Goal: Task Accomplishment & Management: Manage account settings

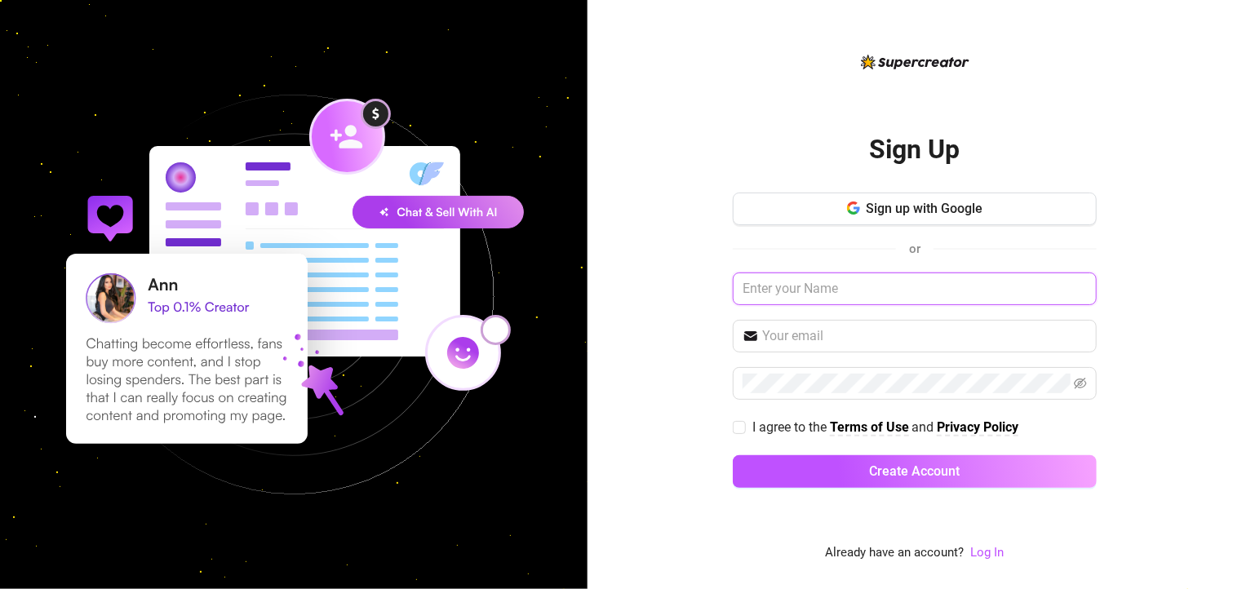
click at [814, 282] on input "text" at bounding box center [915, 288] width 364 height 33
type input "r"
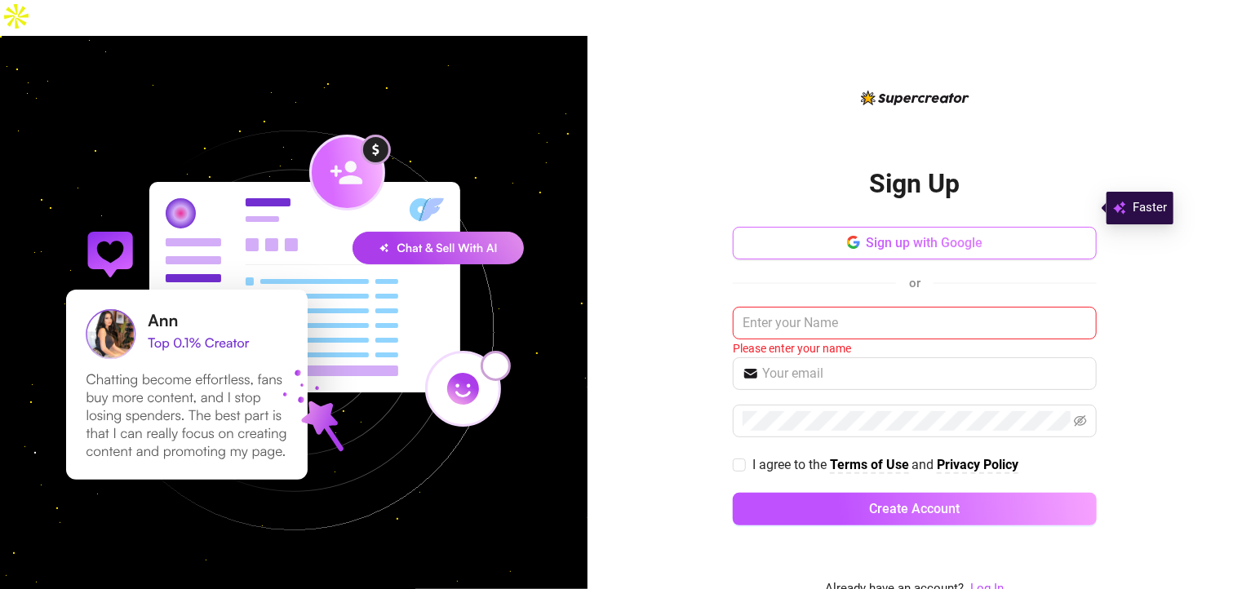
click at [878, 235] on span "Sign up with Google" at bounding box center [924, 243] width 117 height 16
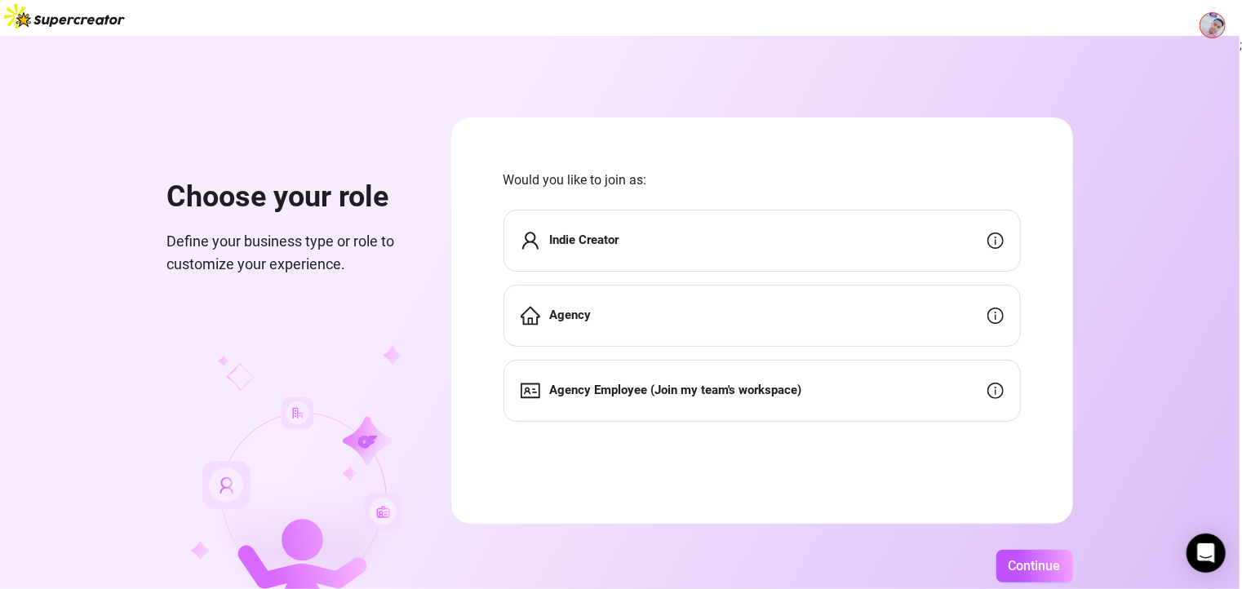
click at [1215, 28] on img at bounding box center [1212, 25] width 24 height 24
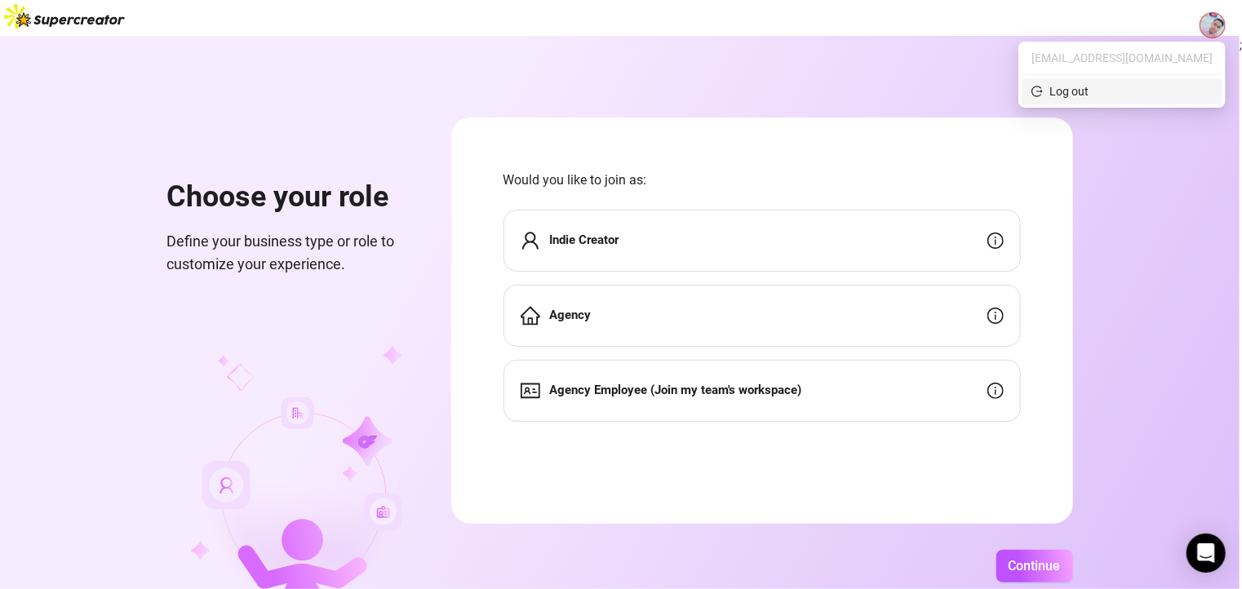
drag, startPoint x: 1122, startPoint y: 105, endPoint x: 1127, endPoint y: 88, distance: 18.1
click at [1127, 88] on ul "[EMAIL_ADDRESS][DOMAIN_NAME] Log out" at bounding box center [1121, 75] width 207 height 66
click at [1127, 88] on span "Log out" at bounding box center [1121, 91] width 181 height 18
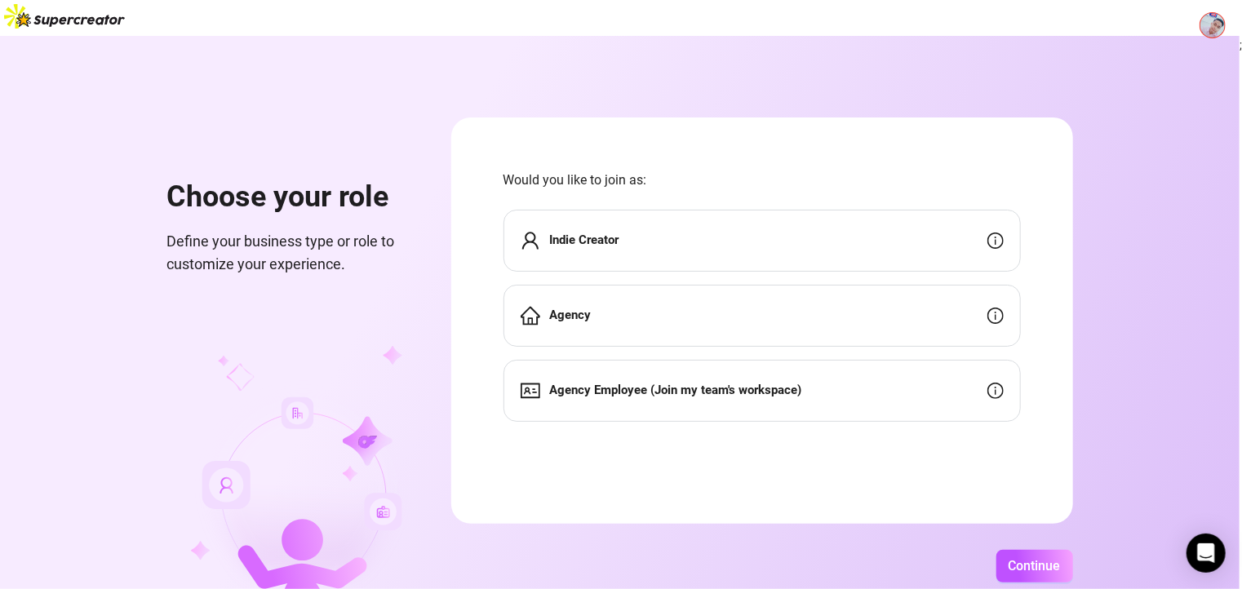
click at [1211, 37] on img at bounding box center [1212, 25] width 24 height 24
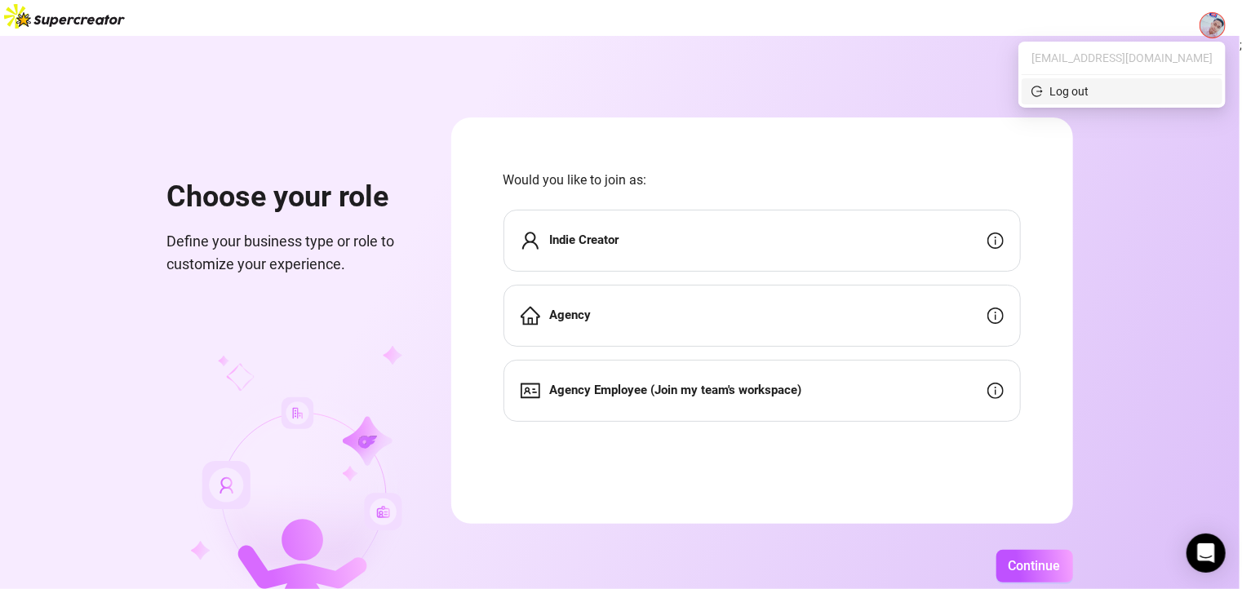
click at [1151, 99] on span "Log out" at bounding box center [1121, 91] width 181 height 18
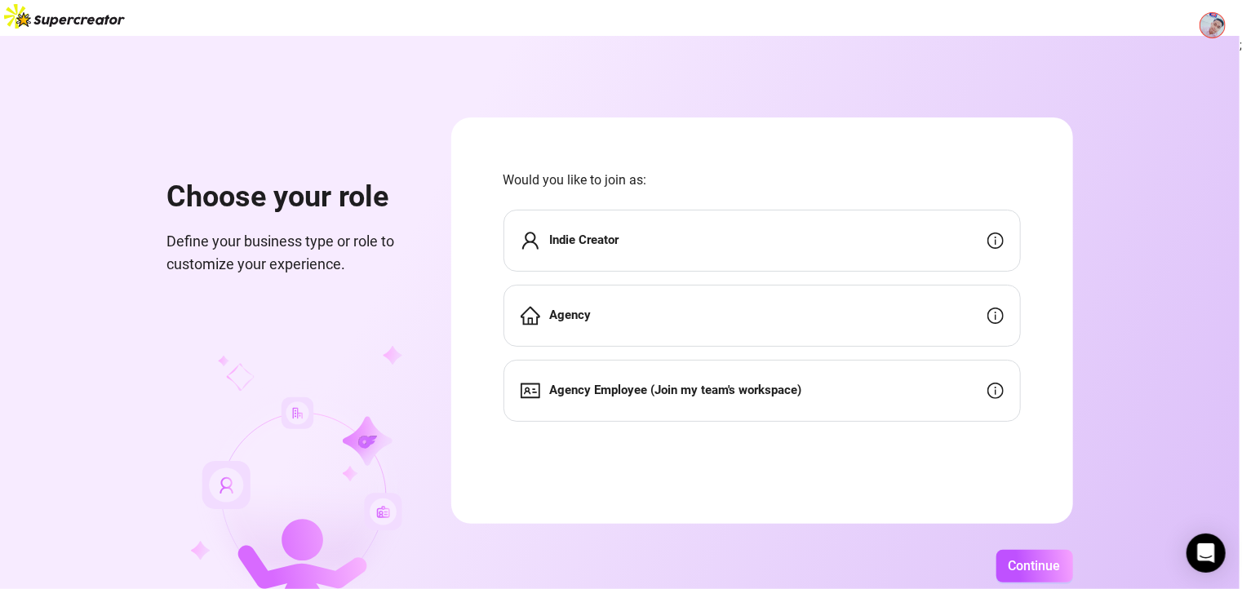
click at [1207, 25] on img at bounding box center [1212, 25] width 24 height 24
click at [1211, 33] on img at bounding box center [1212, 25] width 24 height 24
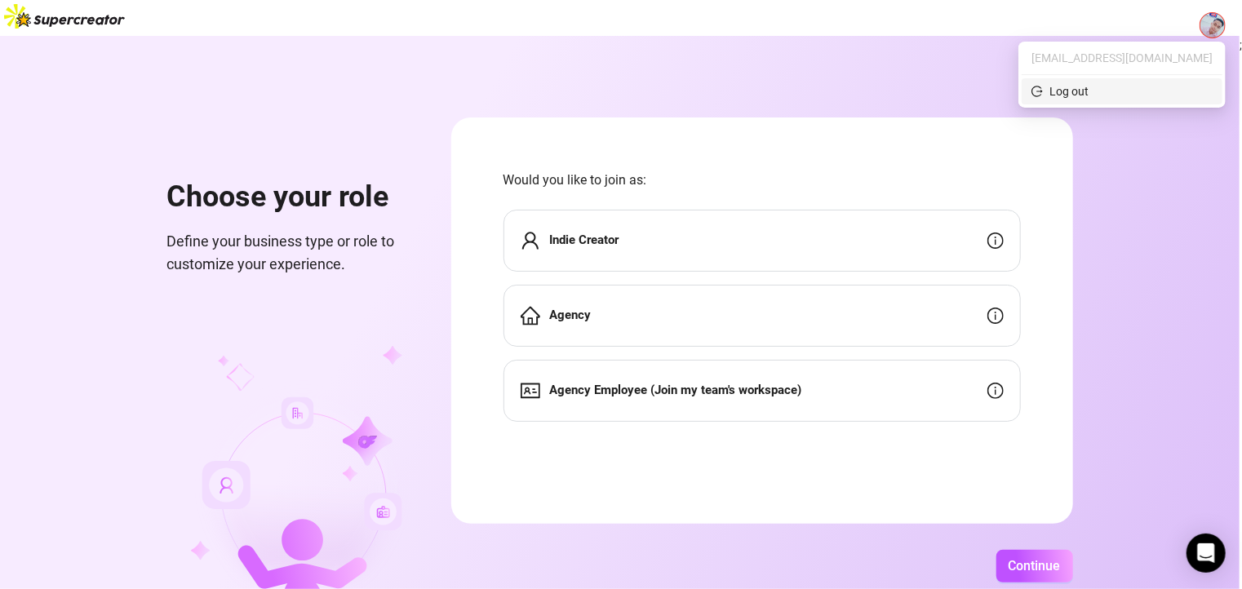
click at [1141, 89] on span "Log out" at bounding box center [1121, 91] width 181 height 18
